Goal: Task Accomplishment & Management: Manage account settings

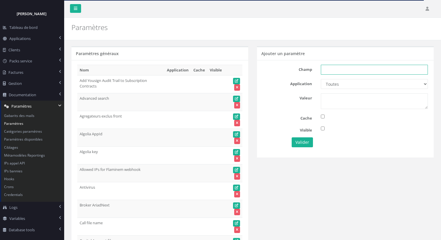
click at [333, 72] on input "text" at bounding box center [373, 70] width 107 height 10
paste input "Fonds > Capital accounts"
type input "Fonds > Capital accounts"
click at [339, 104] on textarea at bounding box center [373, 101] width 107 height 16
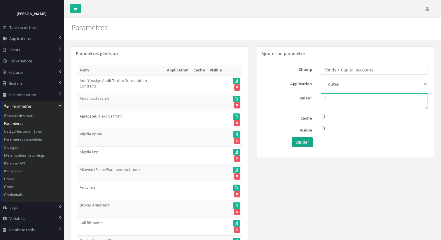
type textarea "1"
click at [301, 139] on button "Valider" at bounding box center [301, 142] width 21 height 10
